Goal: Information Seeking & Learning: Find specific fact

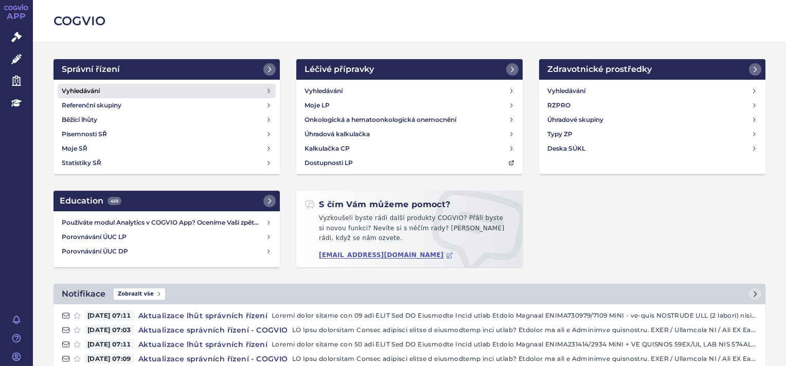
click at [70, 88] on h4 "Vyhledávání" at bounding box center [81, 91] width 38 height 10
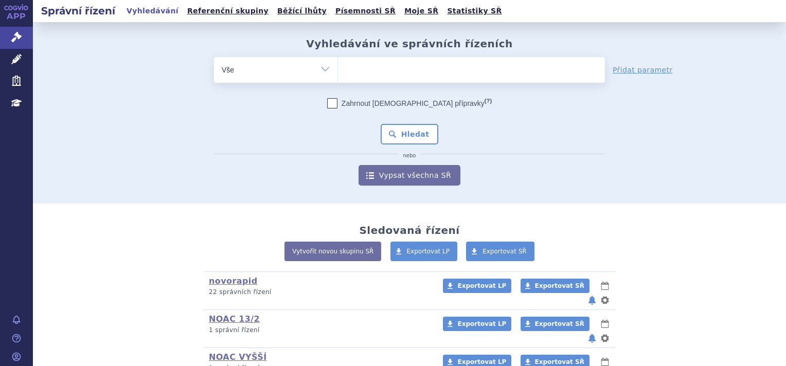
click at [362, 68] on ul at bounding box center [471, 68] width 267 height 22
click at [338, 68] on select at bounding box center [338, 70] width 1 height 26
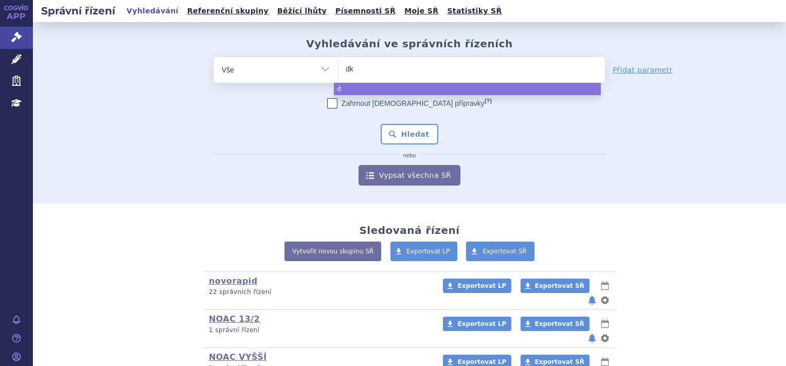
type input "dky"
type input "dk"
type input "d"
type input "dsk"
type input "dsky"
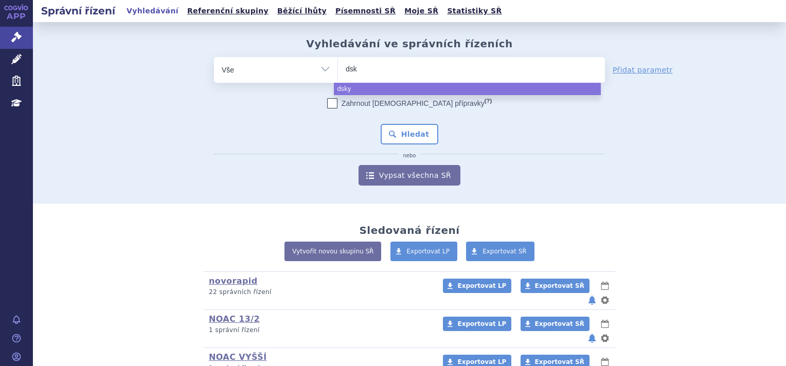
type input "ds"
type input "d"
type input "sk"
type input "sky"
type input "skycl"
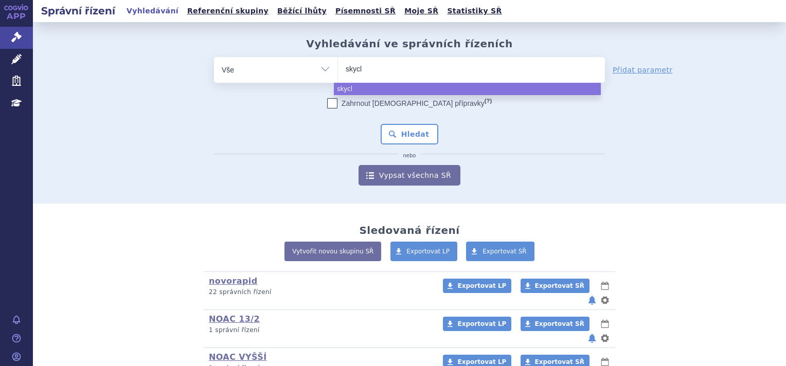
type input "skycla"
type input "skyclary"
type input "skyclarys"
select select "skyclarys"
click at [412, 136] on button "Hledat" at bounding box center [410, 134] width 58 height 21
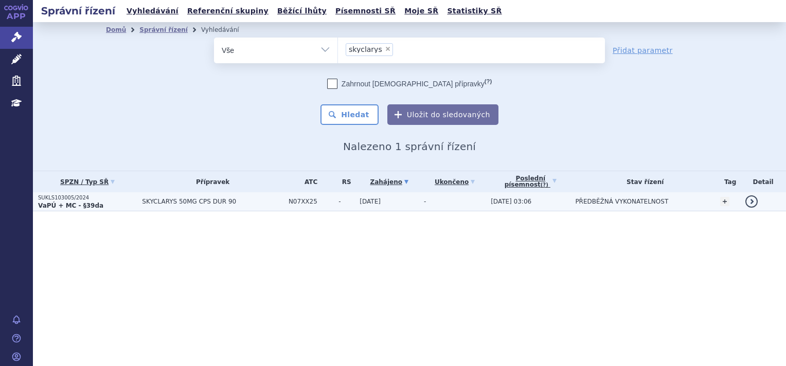
click at [74, 197] on p "SUKLS103005/2024" at bounding box center [87, 198] width 99 height 7
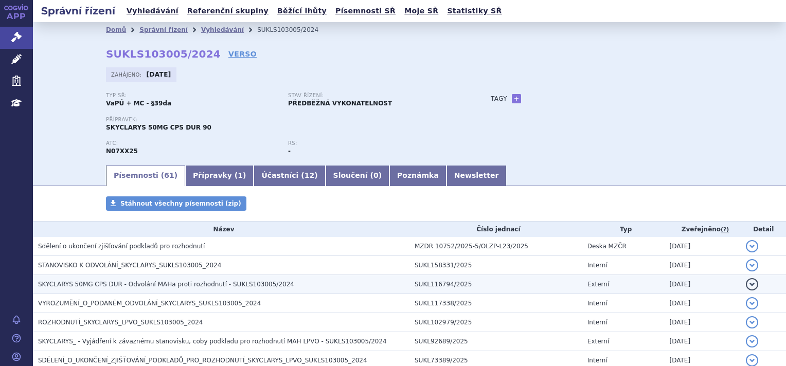
click at [155, 286] on span "SKYCLARYS 50MG CPS DUR - Odvolání MAHa proti rozhodnutí - SUKLS103005/2024" at bounding box center [166, 284] width 256 height 7
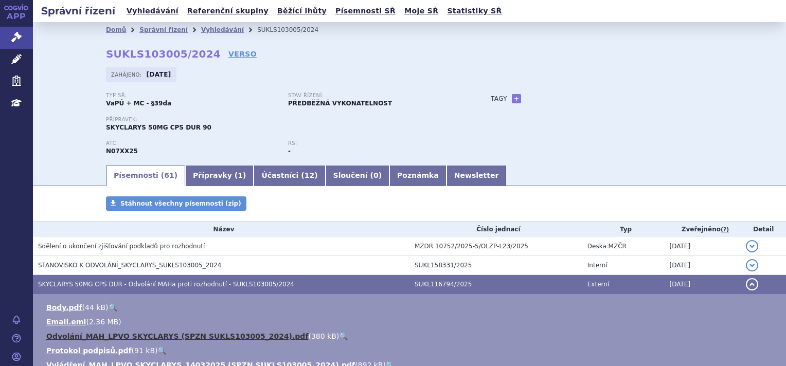
click at [177, 333] on link "Odvolání_MAH_LPVO SKYCLARYS (SPZN SUKLS103005_2024).pdf" at bounding box center [177, 336] width 262 height 8
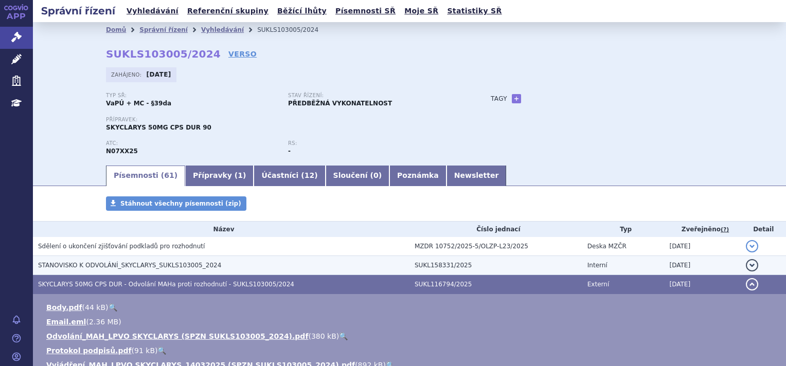
click at [142, 264] on span "STANOVISKO K ODVOLÁNÍ_SKYCLARYS_SUKLS103005_2024" at bounding box center [129, 265] width 183 height 7
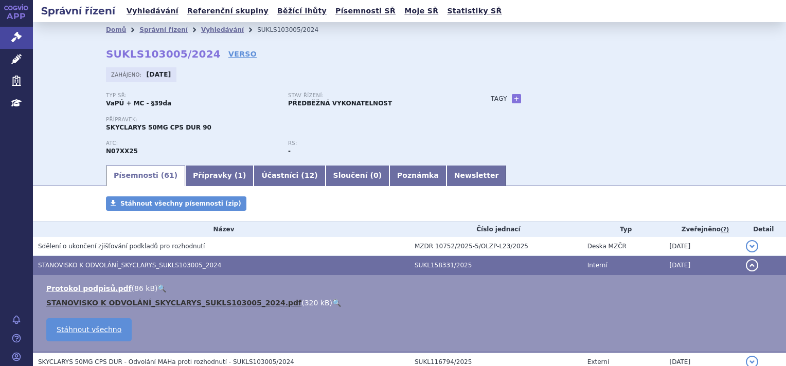
click at [163, 304] on link "STANOVISKO K ODVOLÁNÍ_SKYCLARYS_SUKLS103005_2024.pdf" at bounding box center [173, 303] width 255 height 8
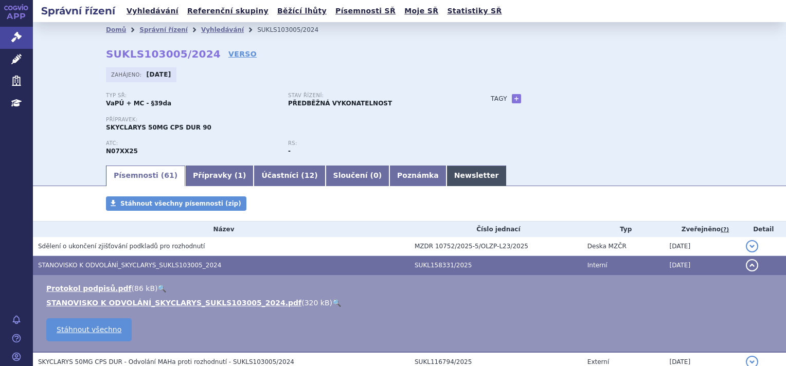
click at [447, 182] on link "Newsletter" at bounding box center [477, 176] width 60 height 21
